Goal: Task Accomplishment & Management: Manage account settings

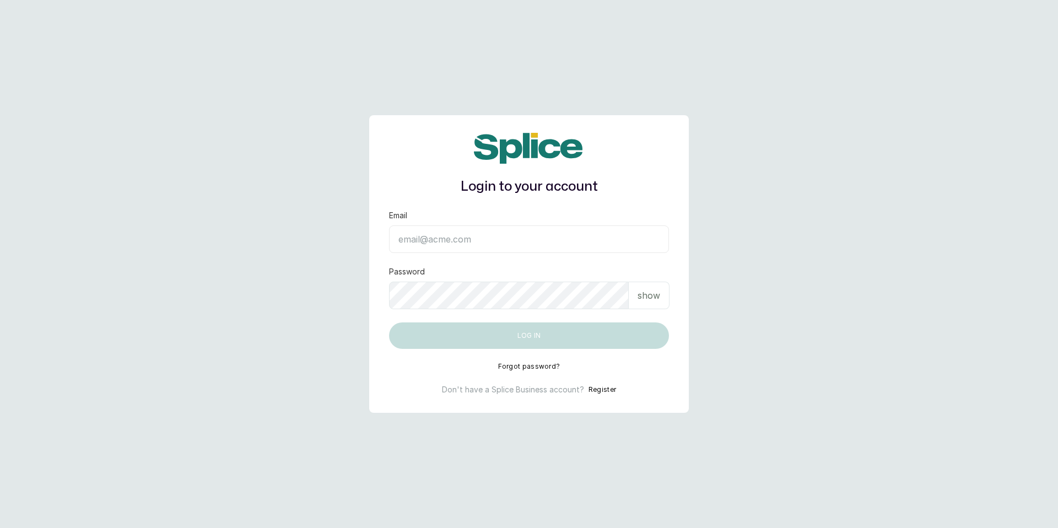
click at [769, 126] on main "Login to your account Email Password show Log in Forgot password? Don't have a …" at bounding box center [529, 264] width 1058 height 528
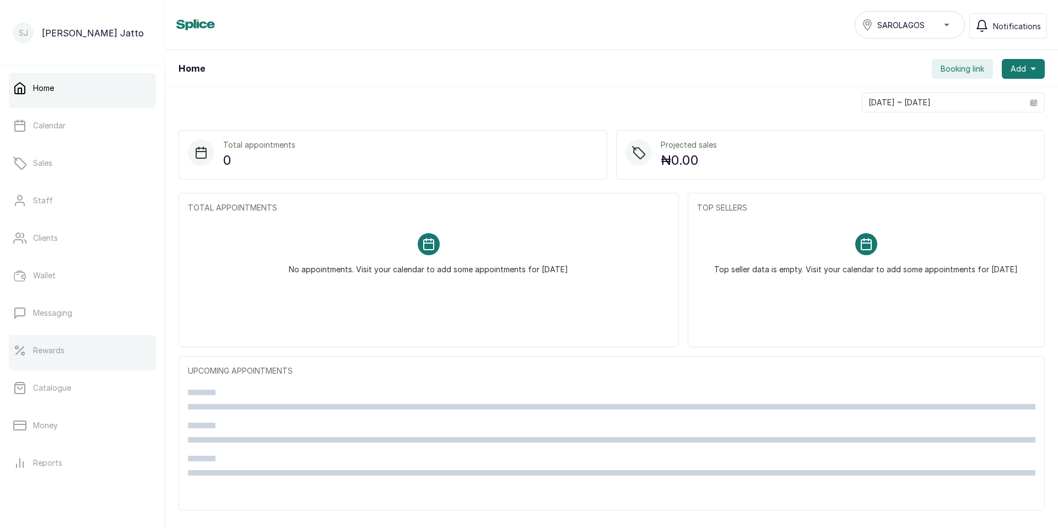
scroll to position [109, 0]
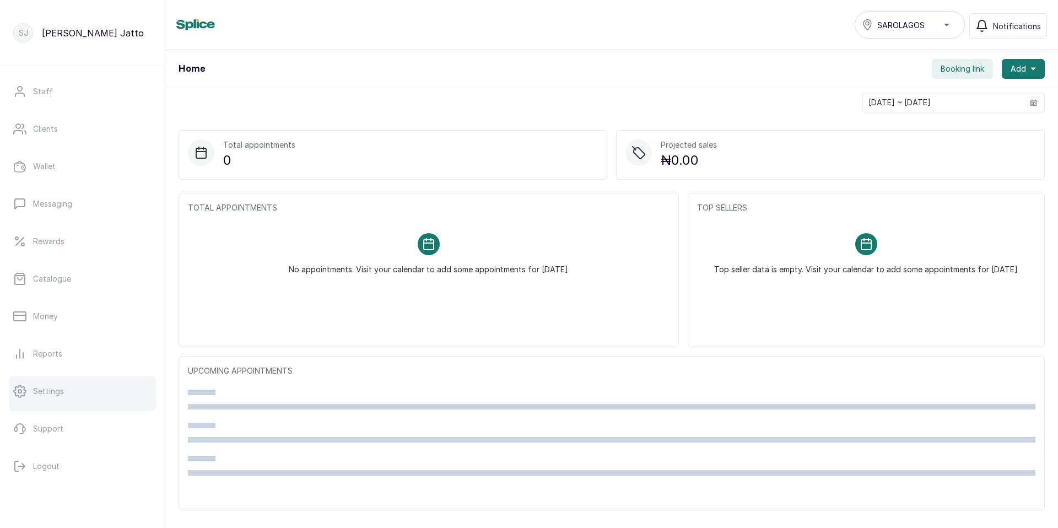
click at [55, 391] on p "Settings" at bounding box center [48, 391] width 31 height 11
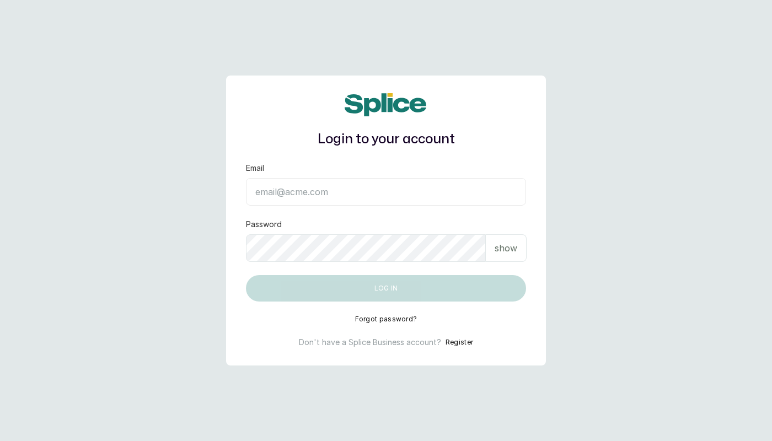
click at [481, 183] on input "Email" at bounding box center [386, 192] width 280 height 28
type input "layo@withsplice.com"
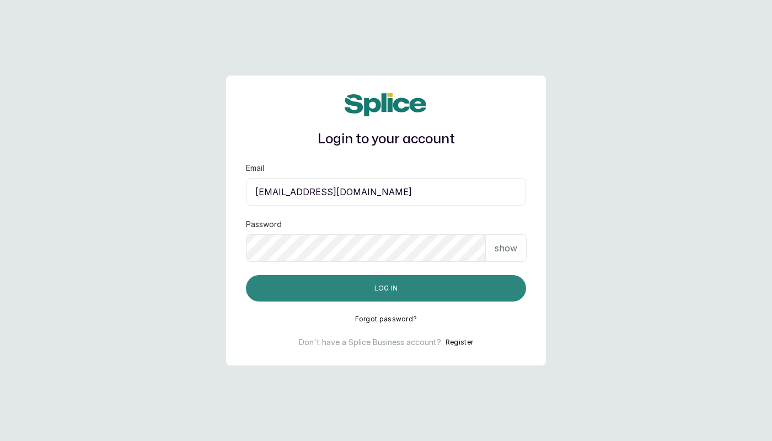
click at [356, 294] on button "Log in" at bounding box center [386, 288] width 280 height 26
